Goal: Task Accomplishment & Management: Manage account settings

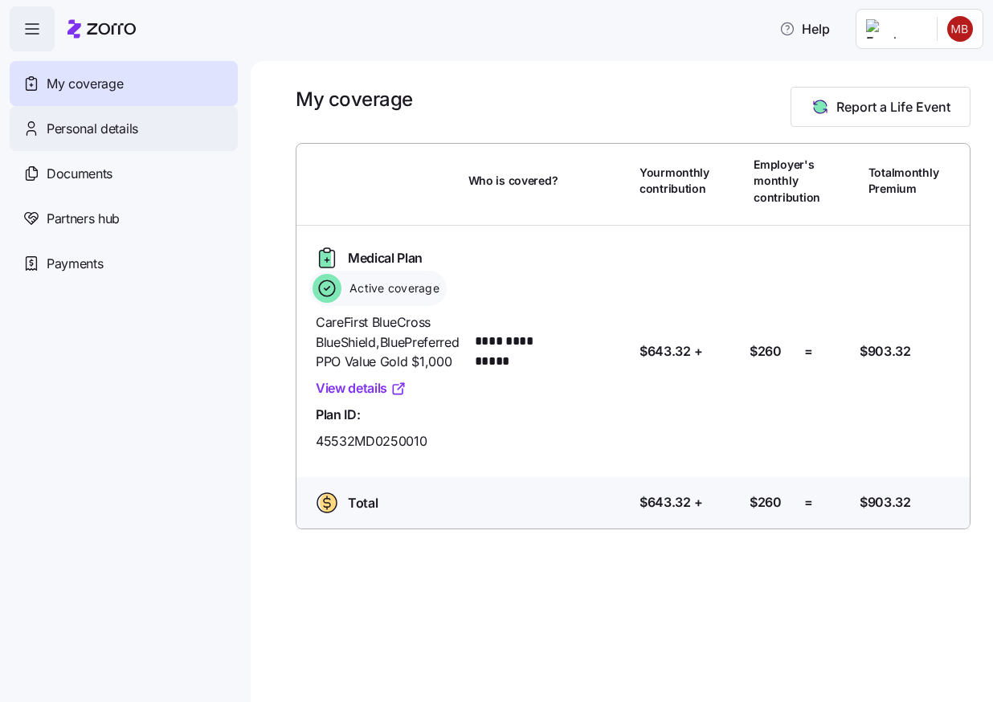
click at [67, 131] on span "Personal details" at bounding box center [93, 129] width 92 height 20
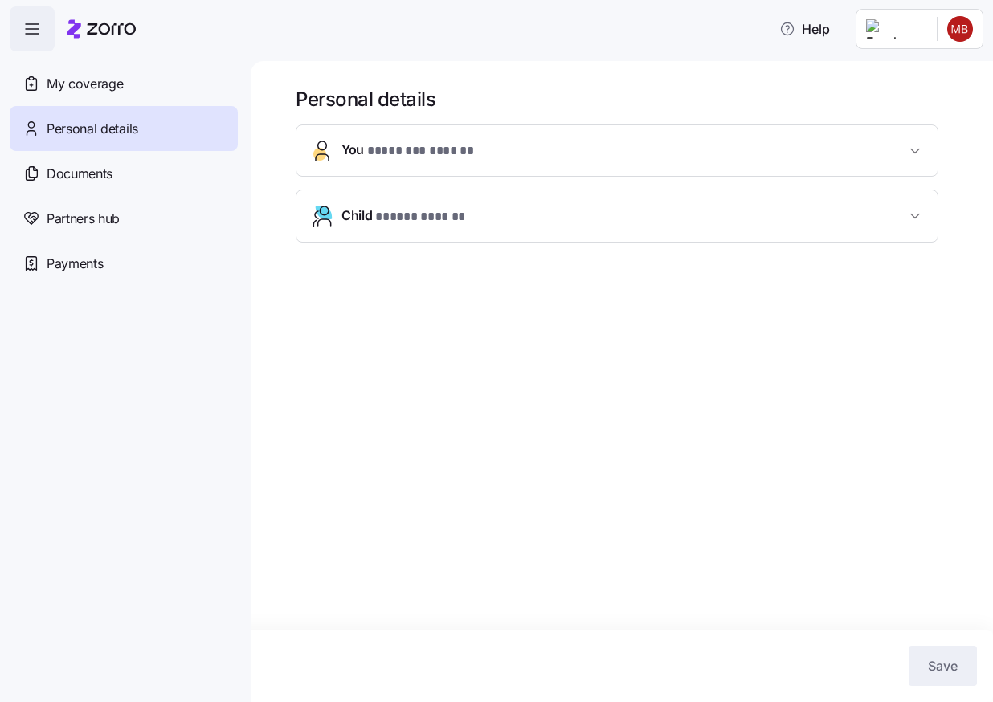
click at [909, 210] on icon "button" at bounding box center [915, 216] width 16 height 16
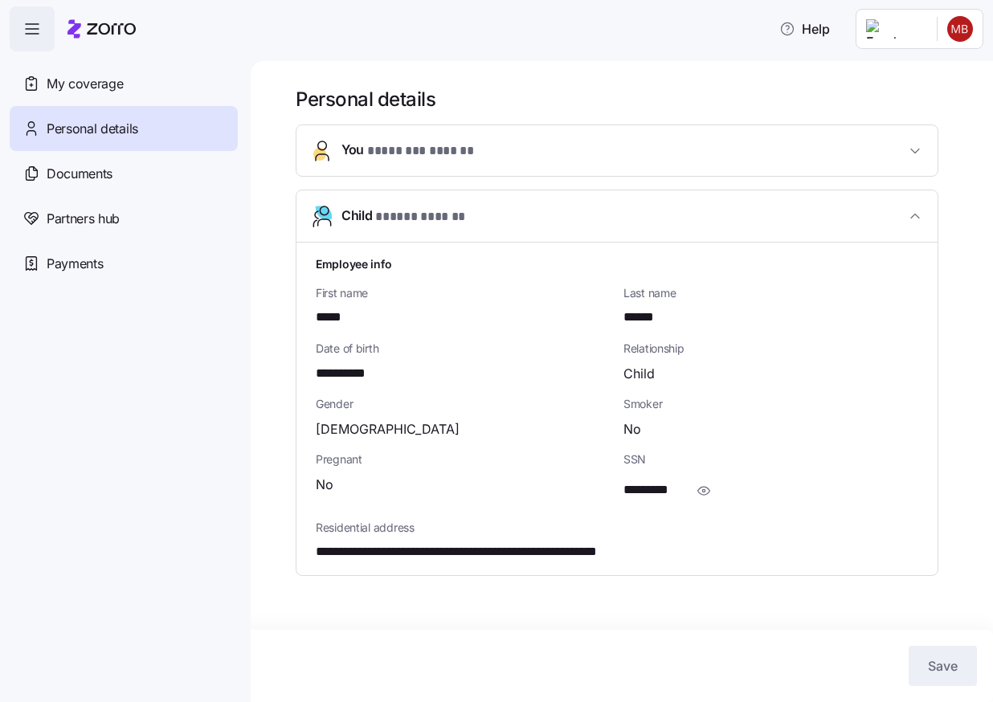
click at [918, 153] on icon "button" at bounding box center [915, 151] width 16 height 16
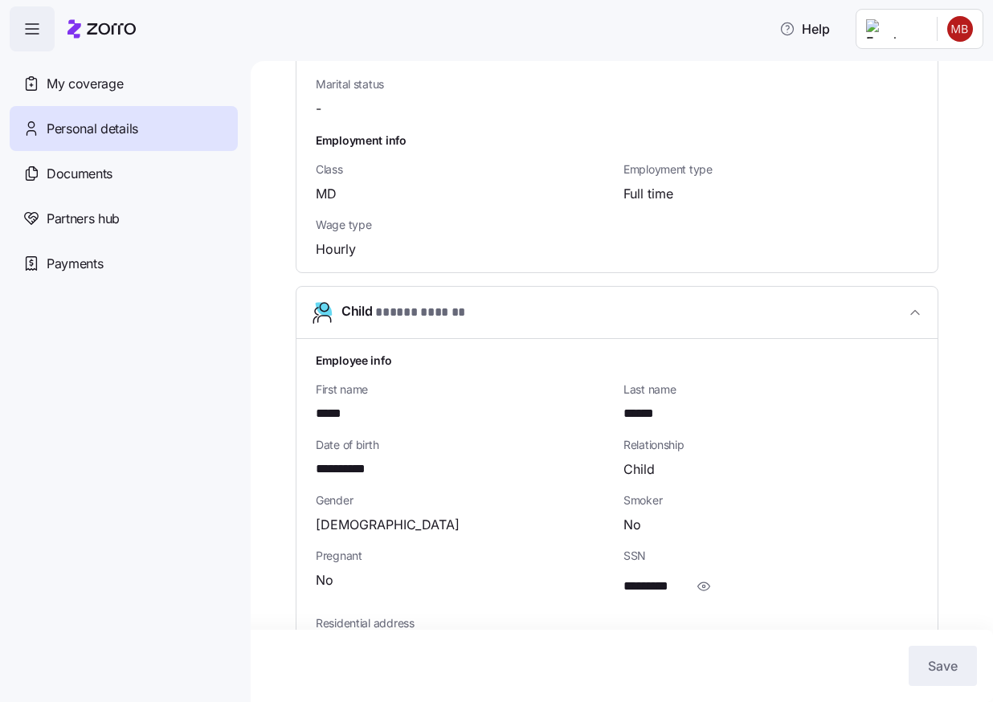
scroll to position [776, 0]
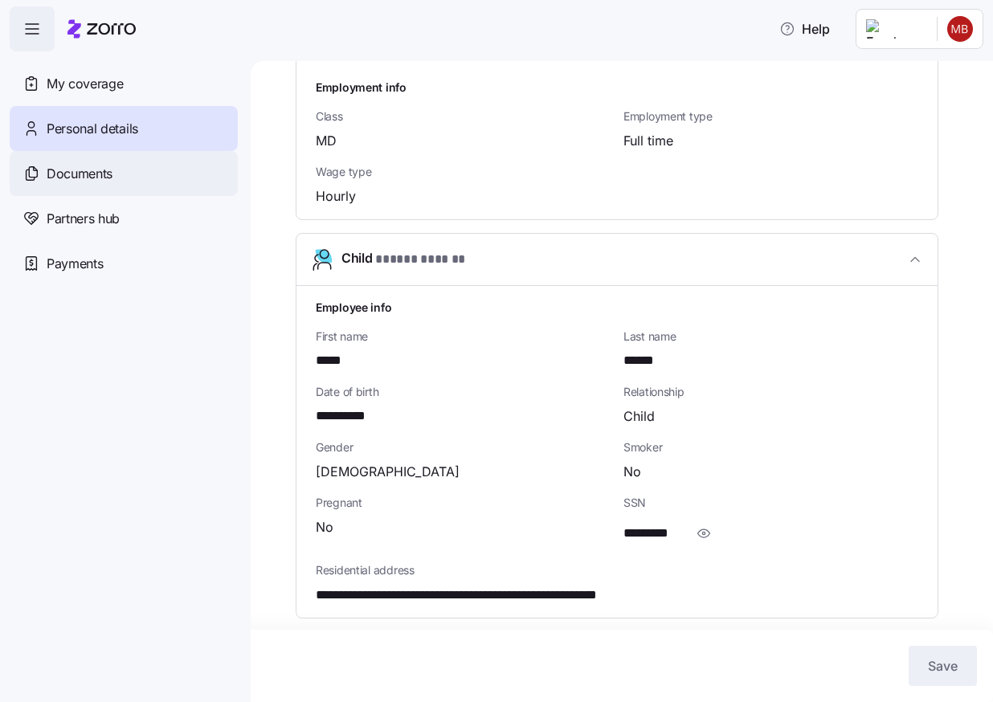
click at [83, 178] on span "Documents" at bounding box center [80, 174] width 66 height 20
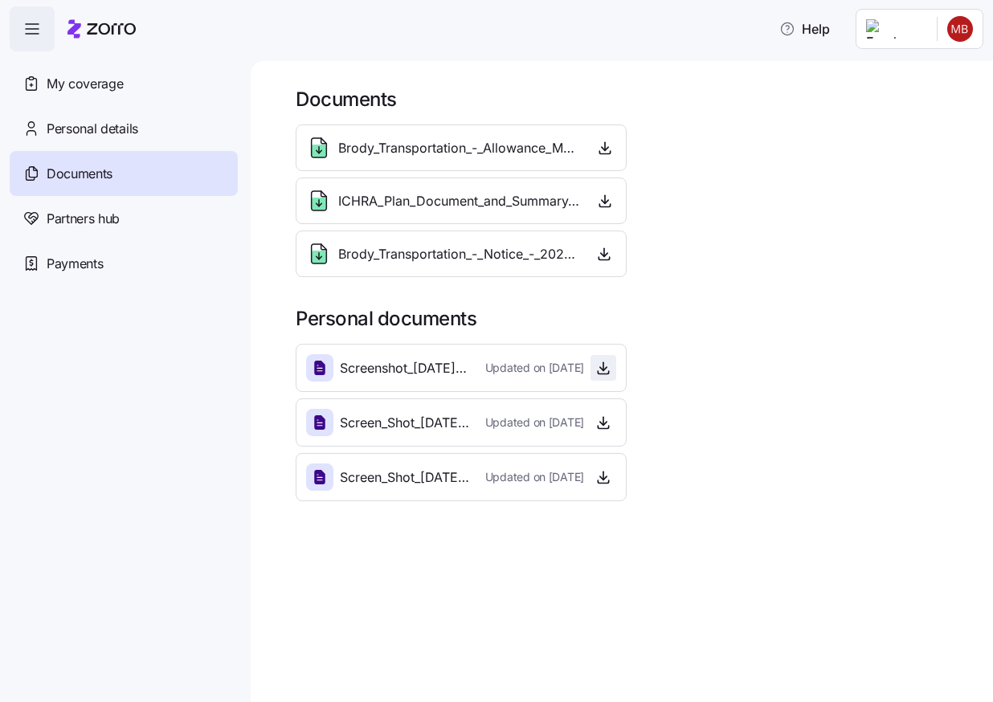
click at [598, 366] on icon "button" at bounding box center [603, 368] width 16 height 16
click at [598, 429] on icon "button" at bounding box center [603, 428] width 10 height 2
click at [598, 481] on icon "button" at bounding box center [603, 482] width 10 height 2
click at [112, 260] on div "Payments" at bounding box center [124, 263] width 228 height 45
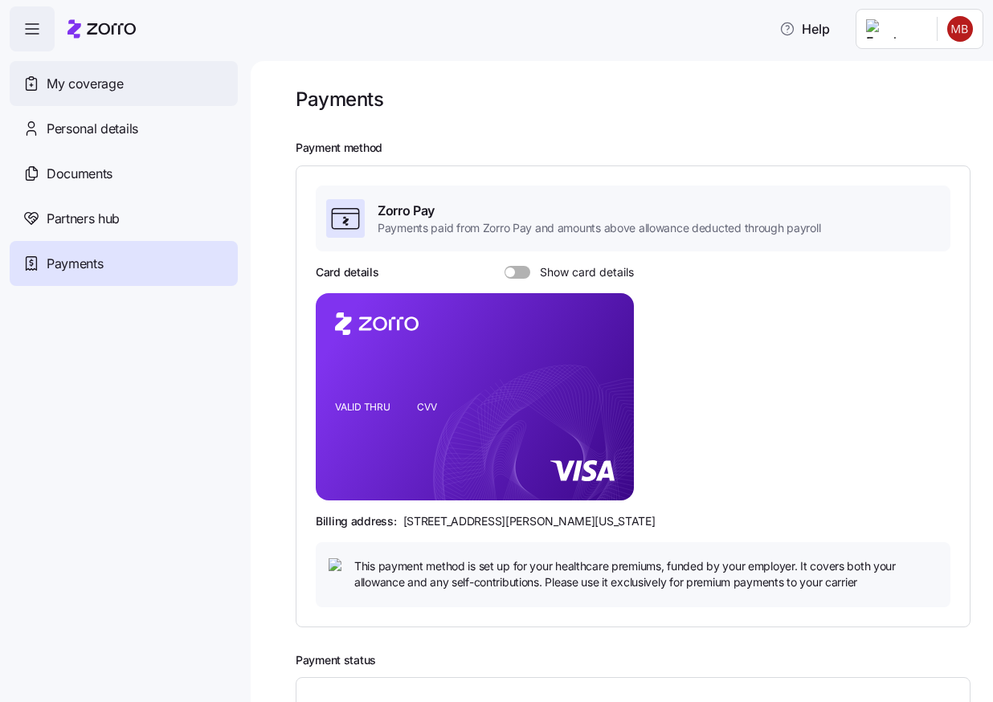
click at [86, 81] on span "My coverage" at bounding box center [85, 84] width 76 height 20
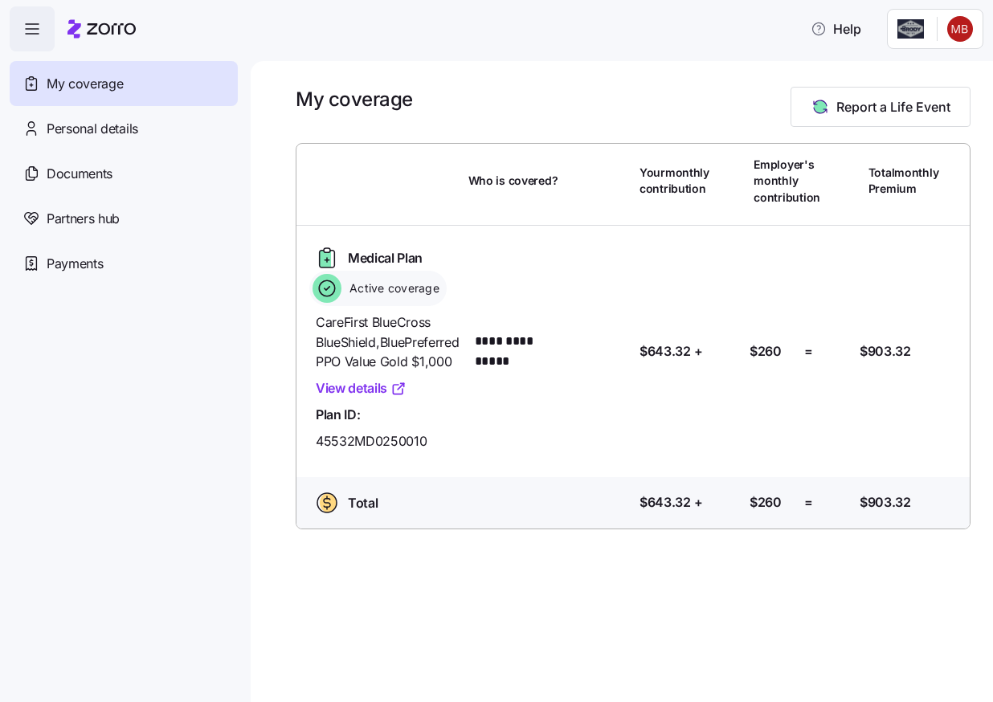
click at [369, 398] on link "View details" at bounding box center [361, 388] width 91 height 20
